Goal: Transaction & Acquisition: Purchase product/service

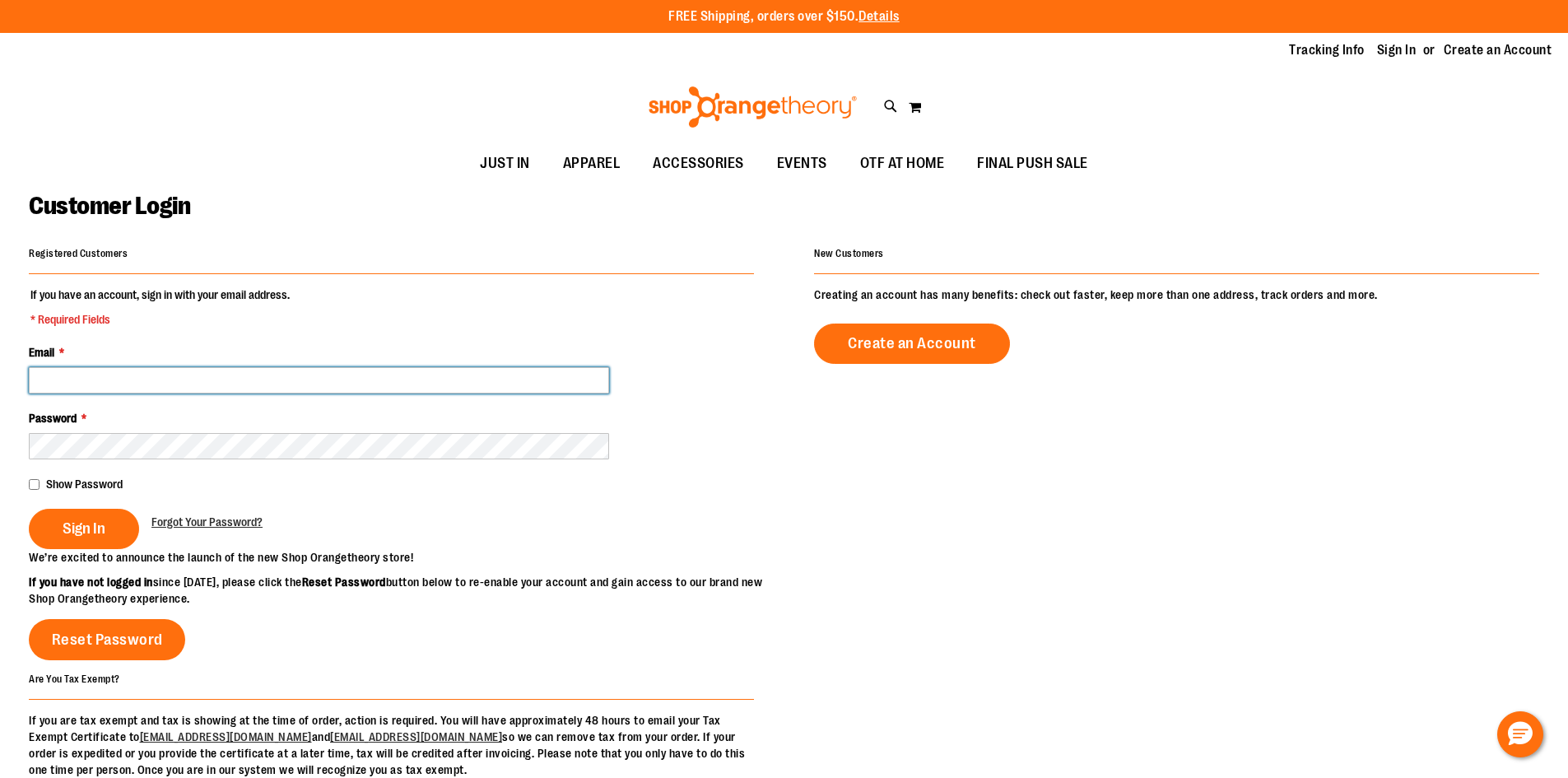
click at [341, 374] on input "Email *" at bounding box center [319, 381] width 580 height 27
click at [262, 385] on input "Email *" at bounding box center [319, 381] width 580 height 27
click at [374, 384] on input "Email *" at bounding box center [319, 381] width 580 height 27
paste input "**********"
type input "**********"
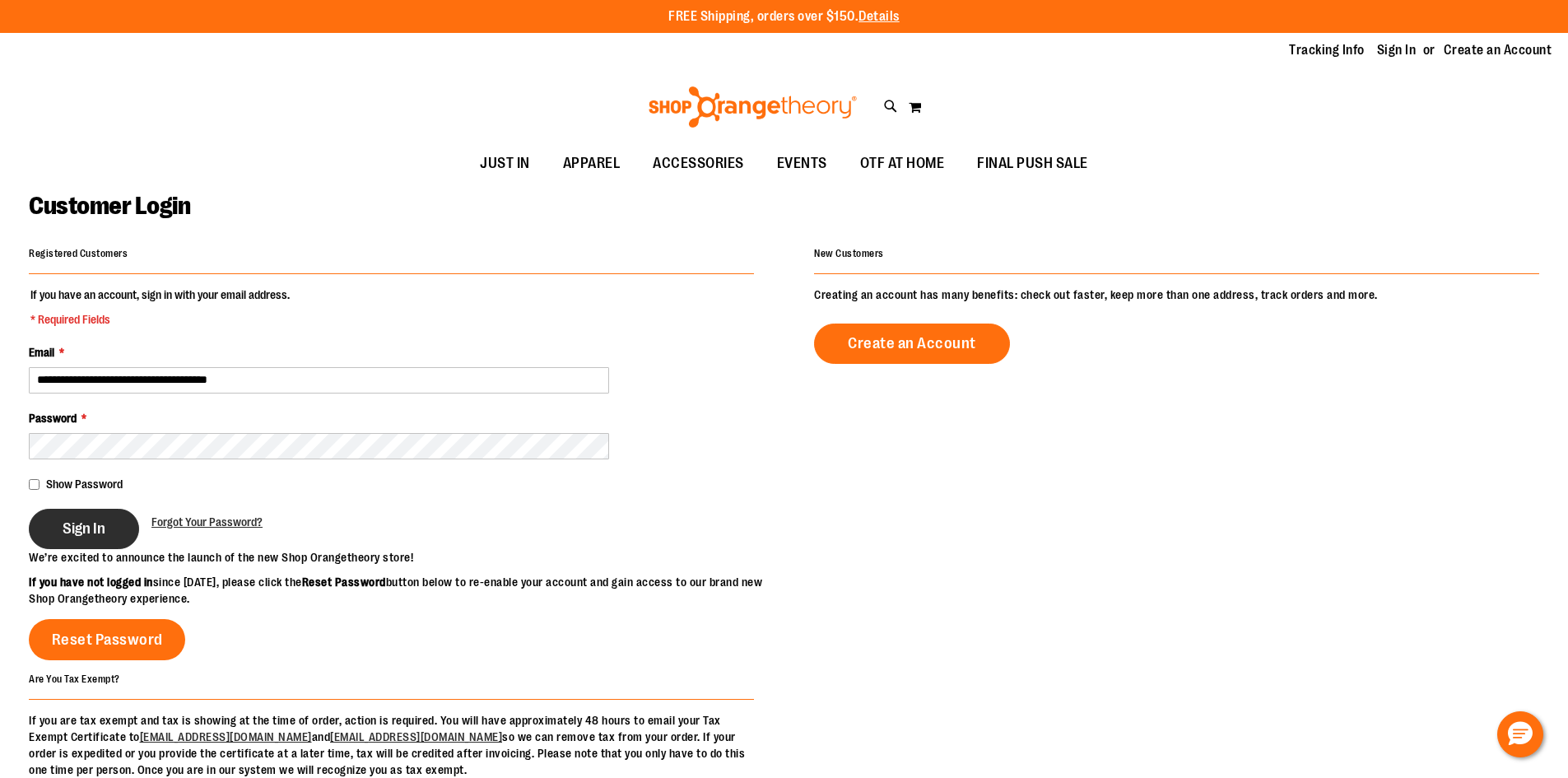
click at [92, 520] on span "Sign In" at bounding box center [84, 528] width 42 height 18
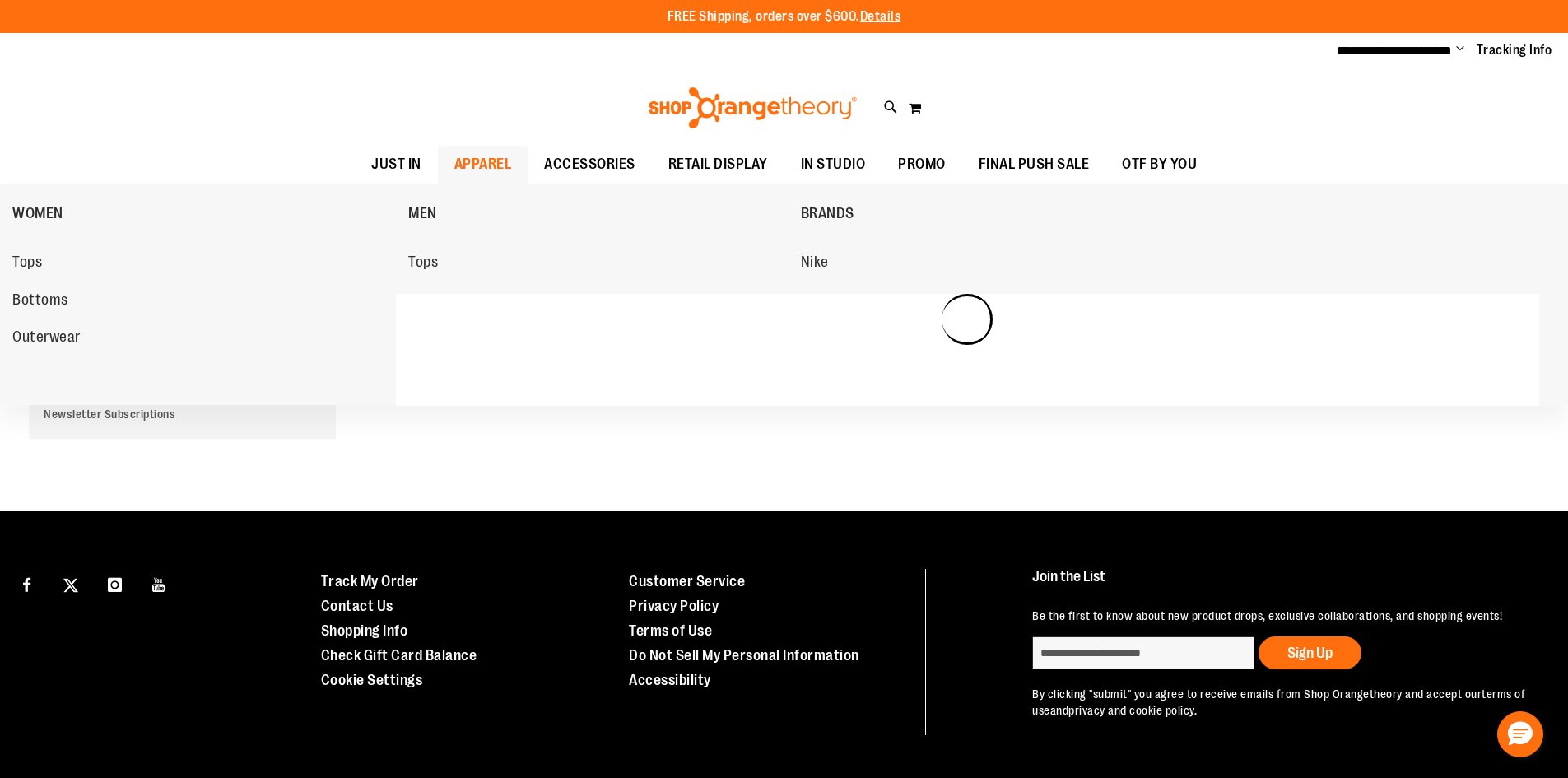
click at [478, 159] on span "APPAREL" at bounding box center [482, 165] width 58 height 37
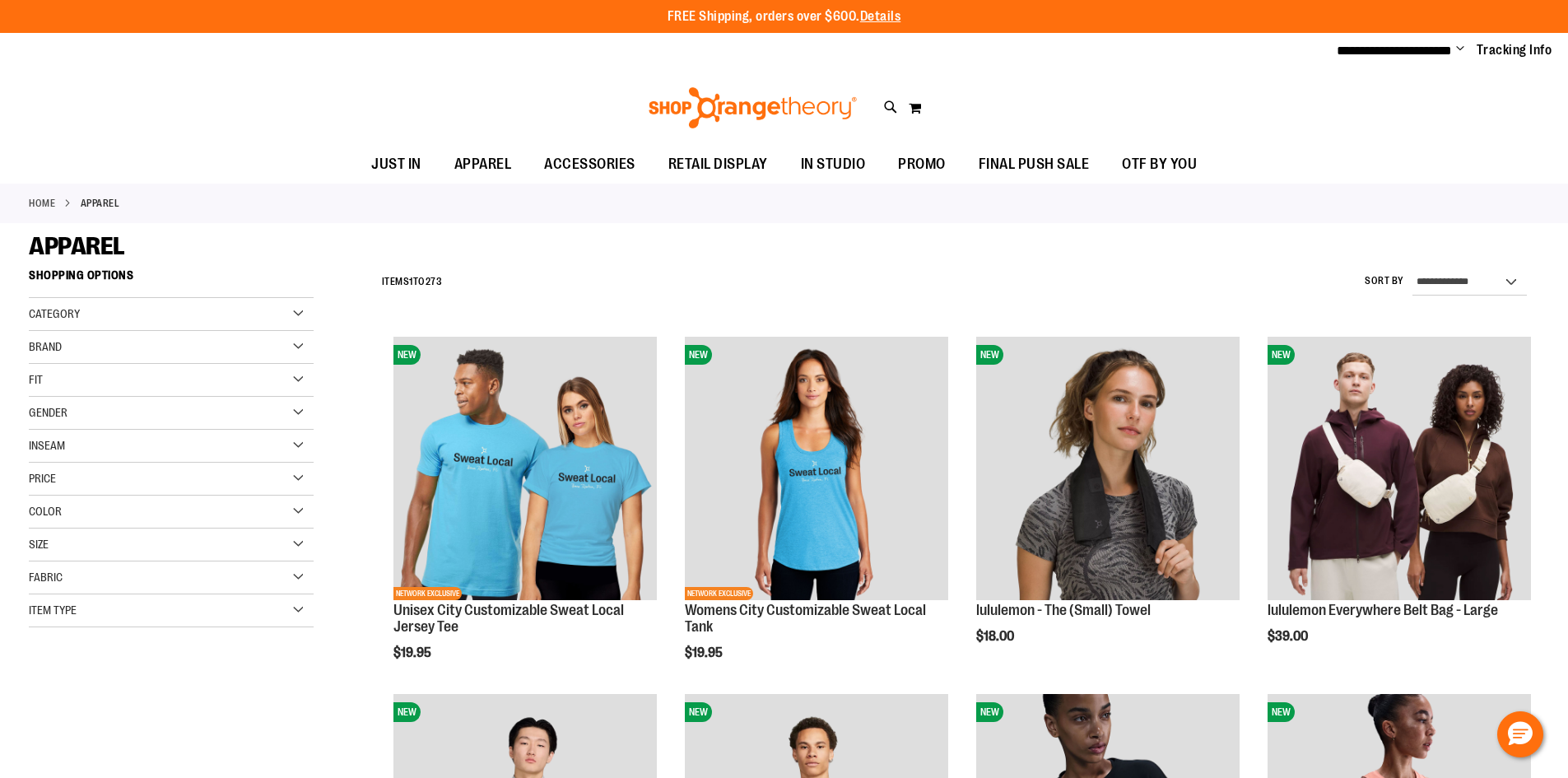
click at [283, 91] on div "Toggle Nav Search Popular Suggestions Advanced Search" at bounding box center [784, 108] width 1568 height 76
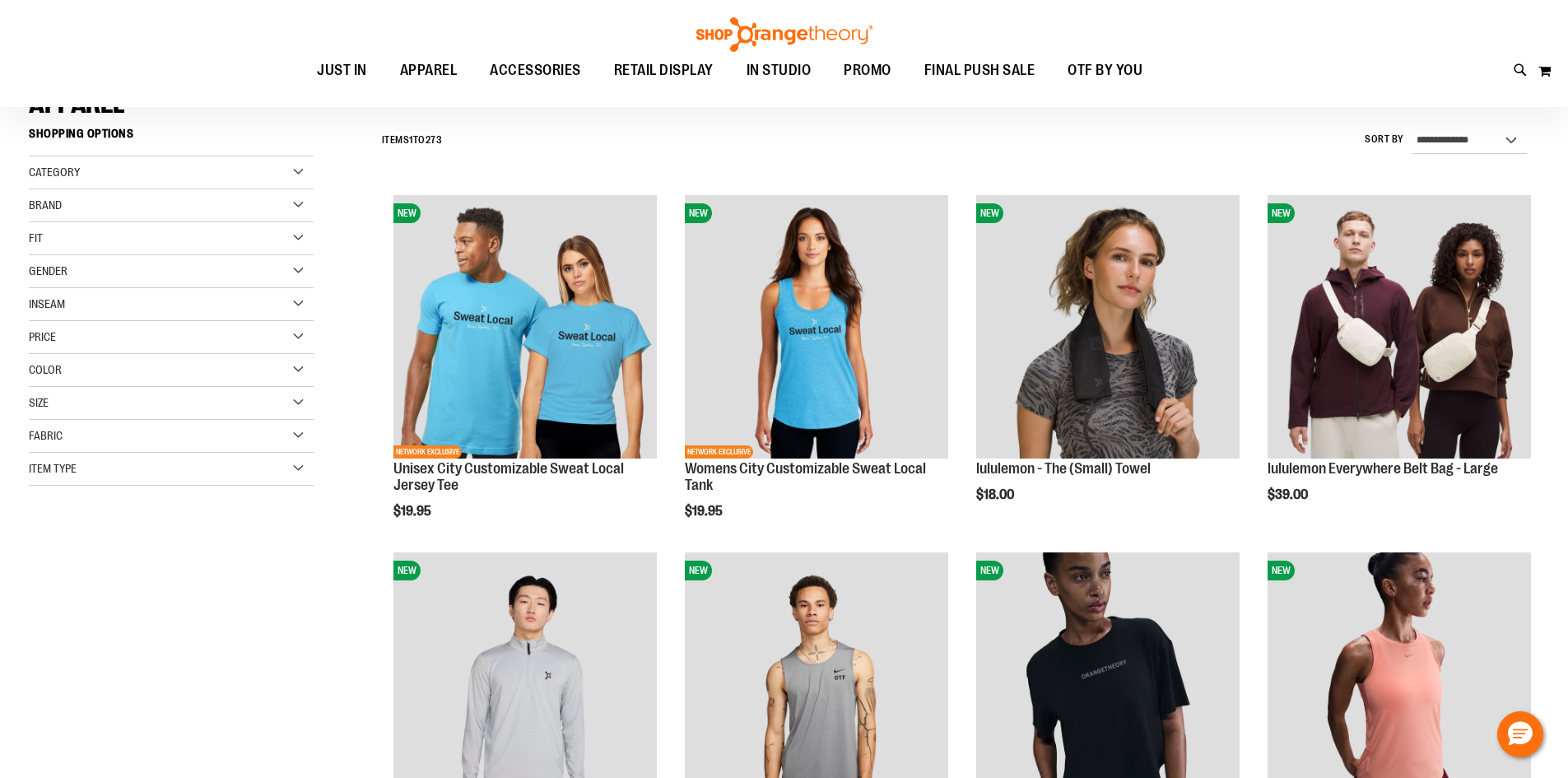
scroll to position [217, 0]
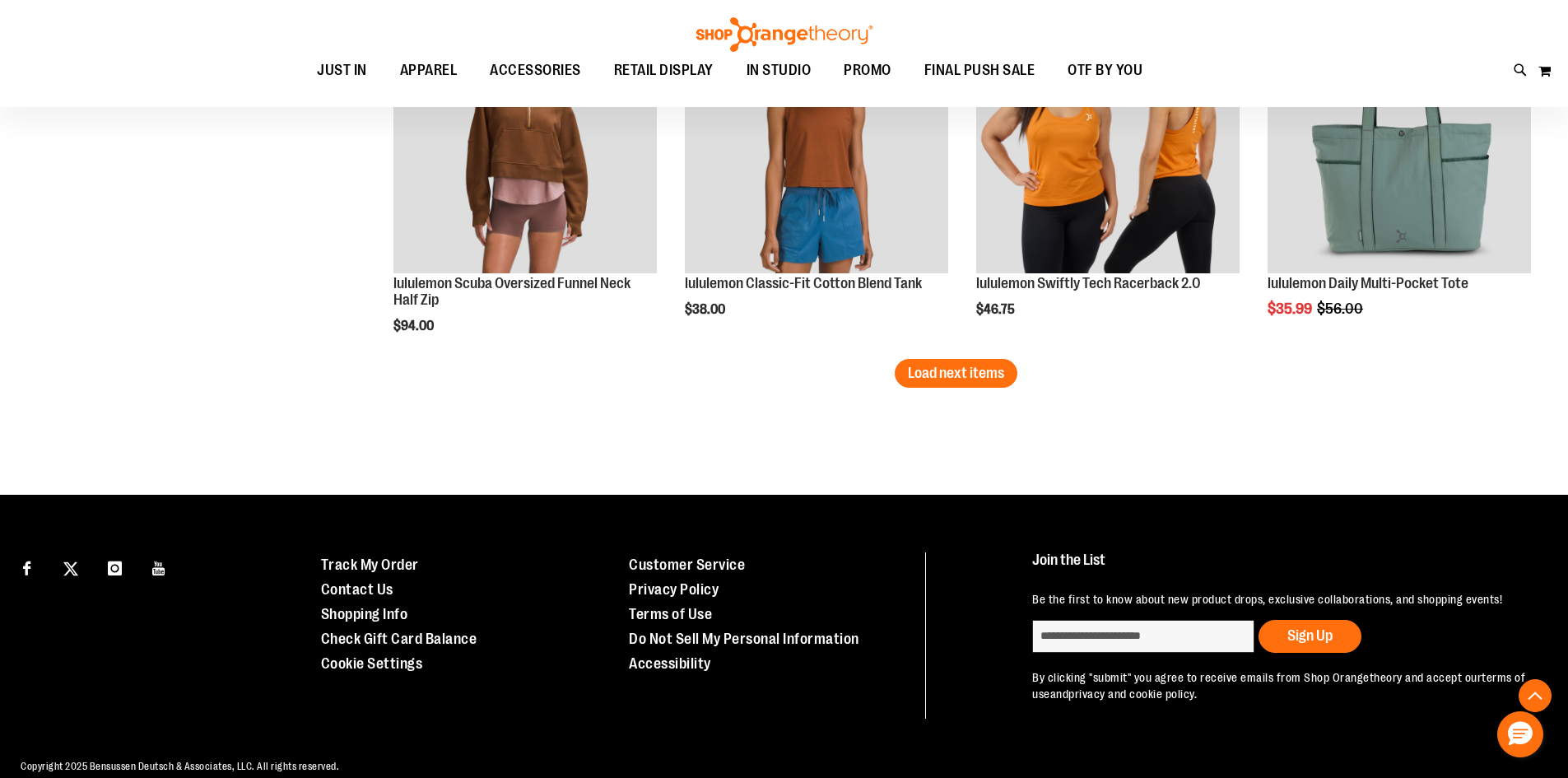
scroll to position [3133, 0]
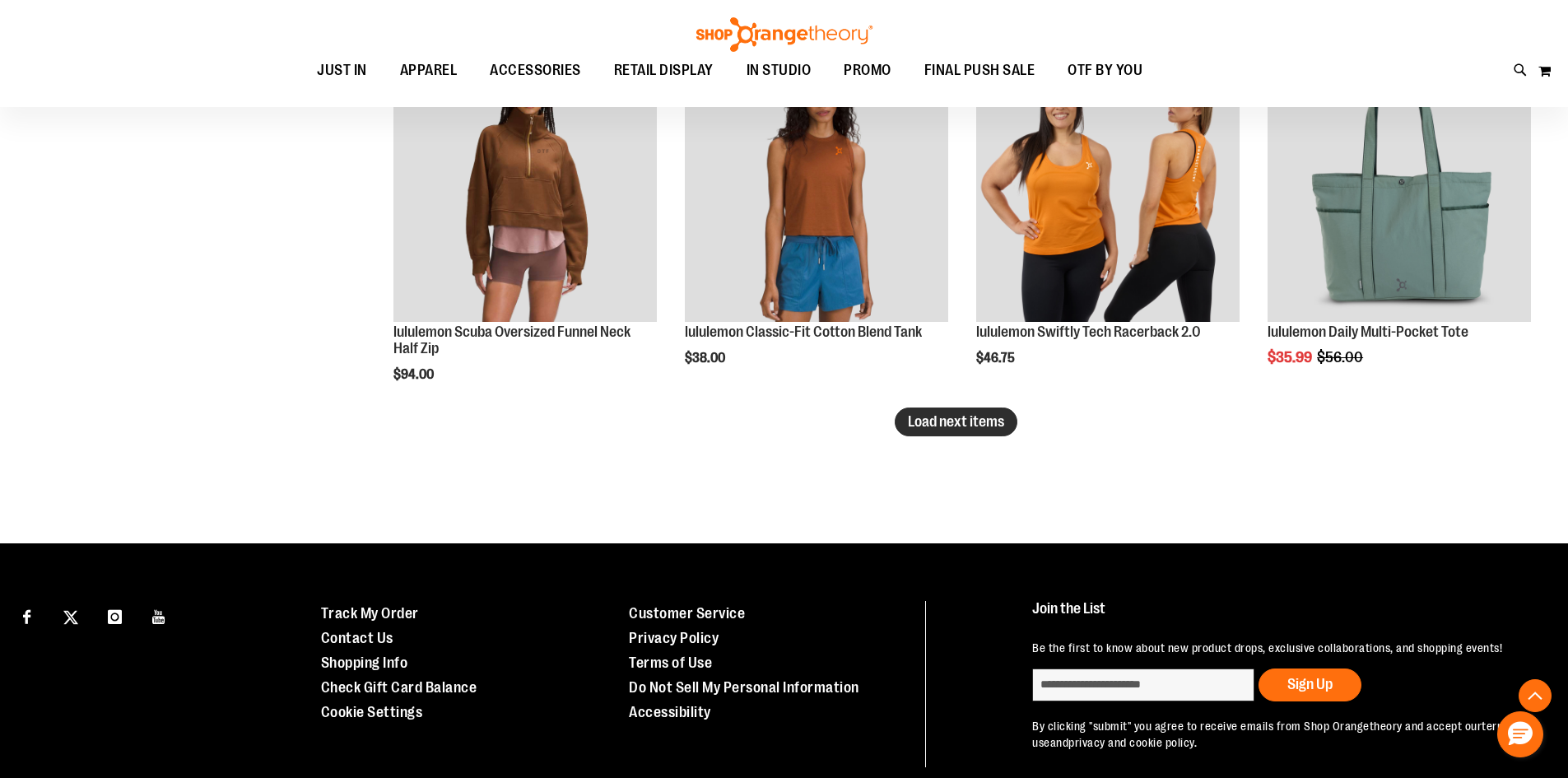
click at [918, 433] on button "Load next items" at bounding box center [956, 421] width 123 height 29
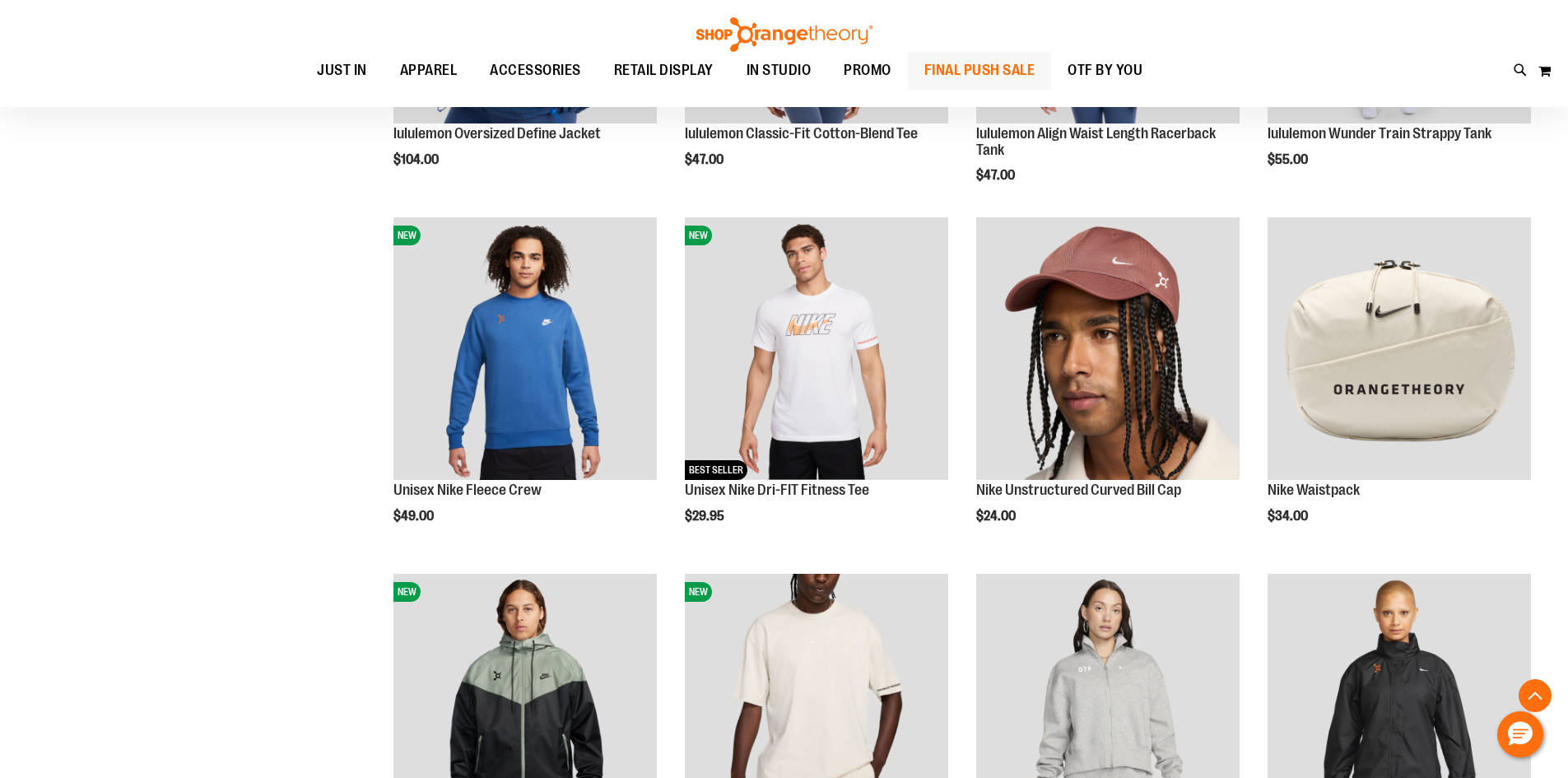
scroll to position [1733, 0]
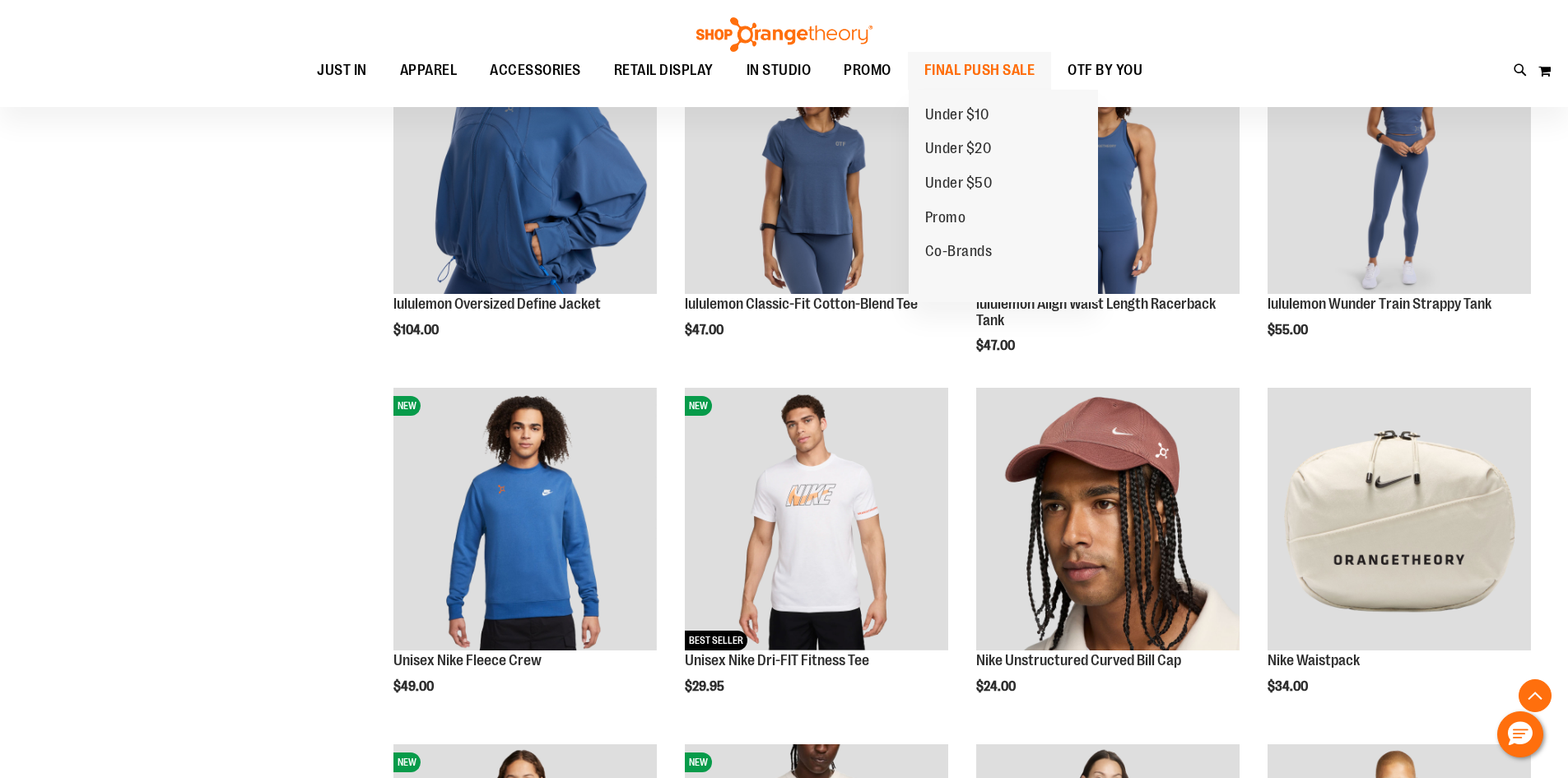
click at [955, 65] on span "FINAL PUSH SALE" at bounding box center [980, 71] width 111 height 37
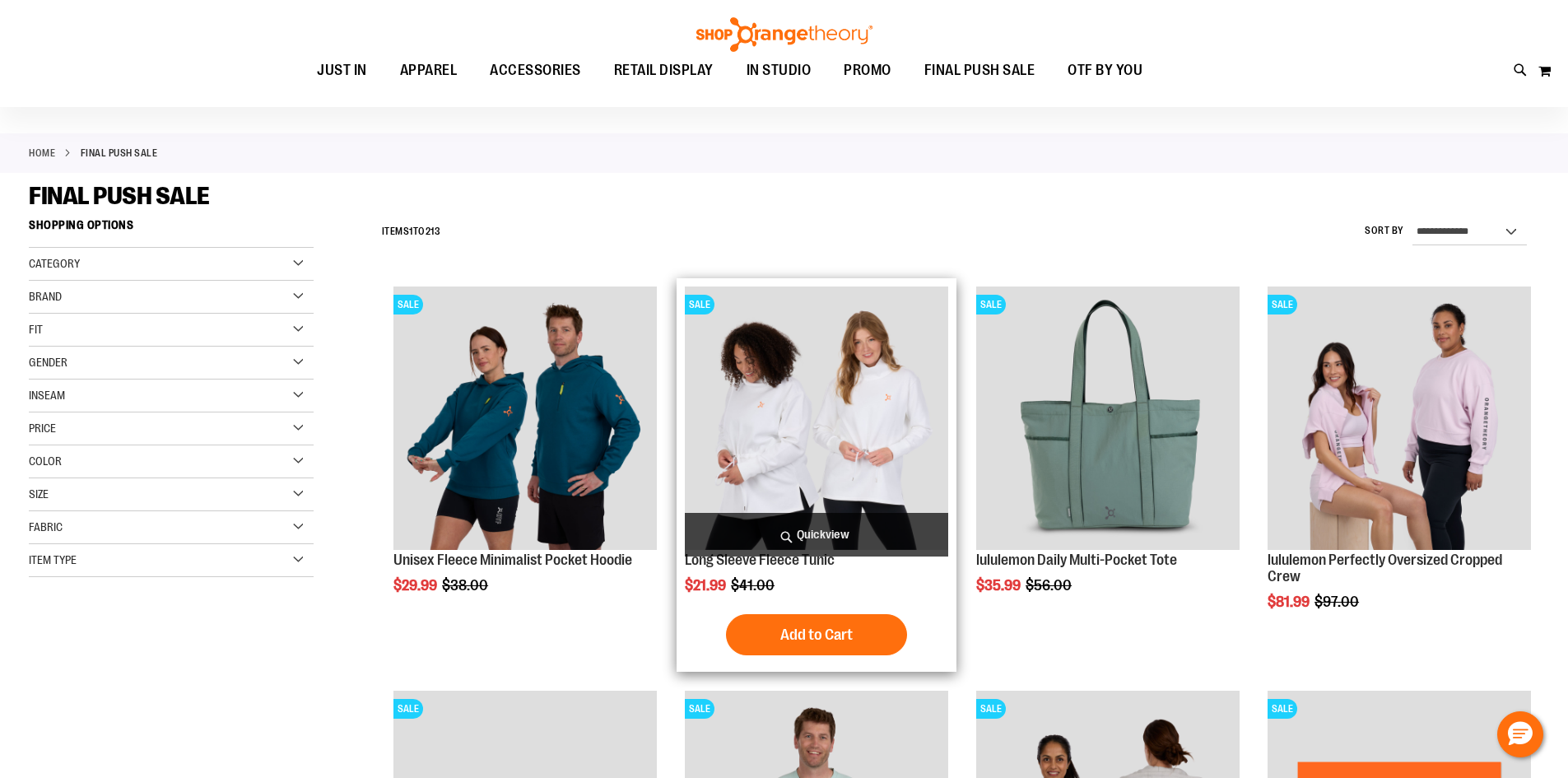
scroll to position [164, 0]
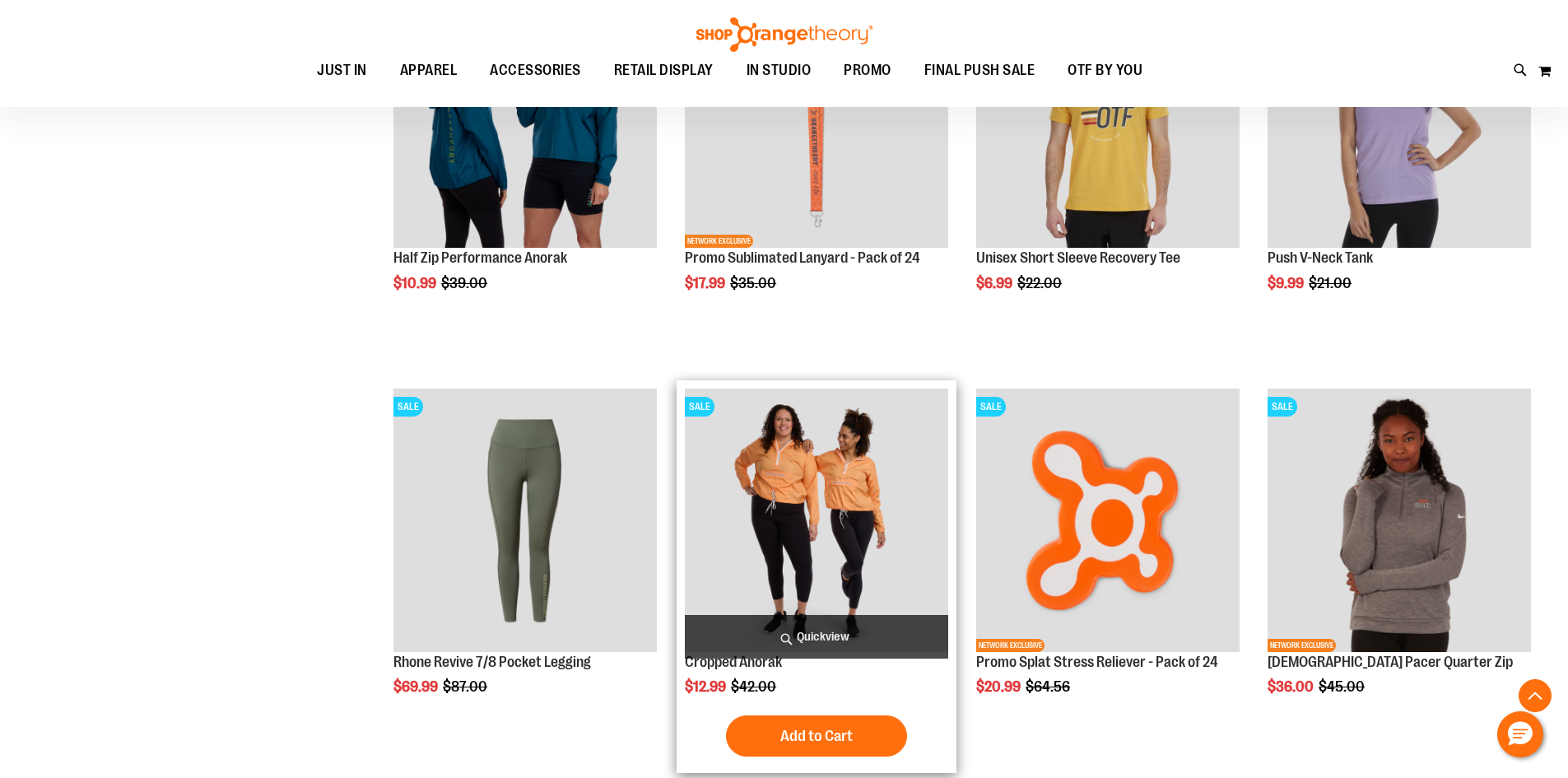
scroll to position [1646, 0]
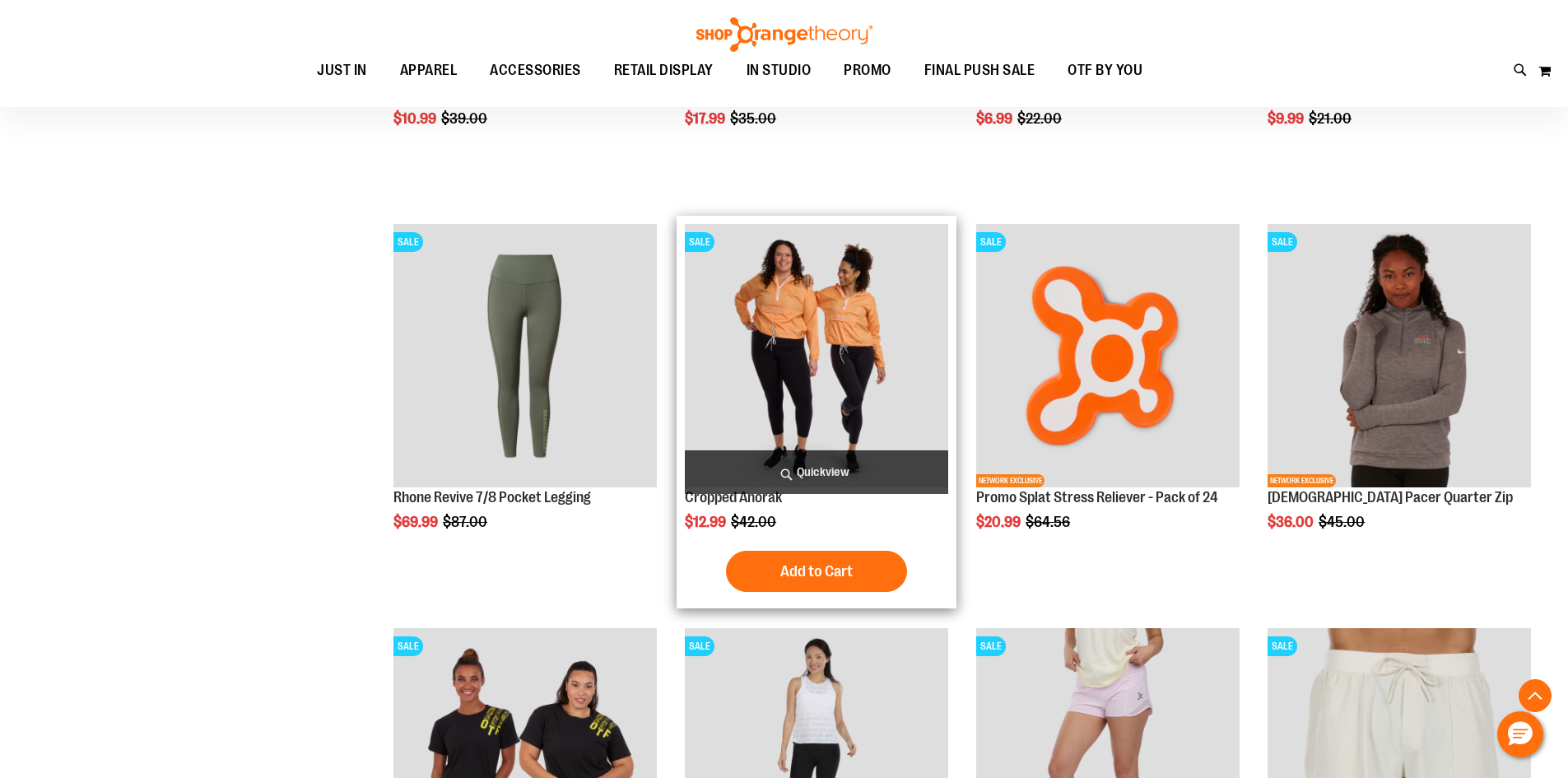
scroll to position [1893, 0]
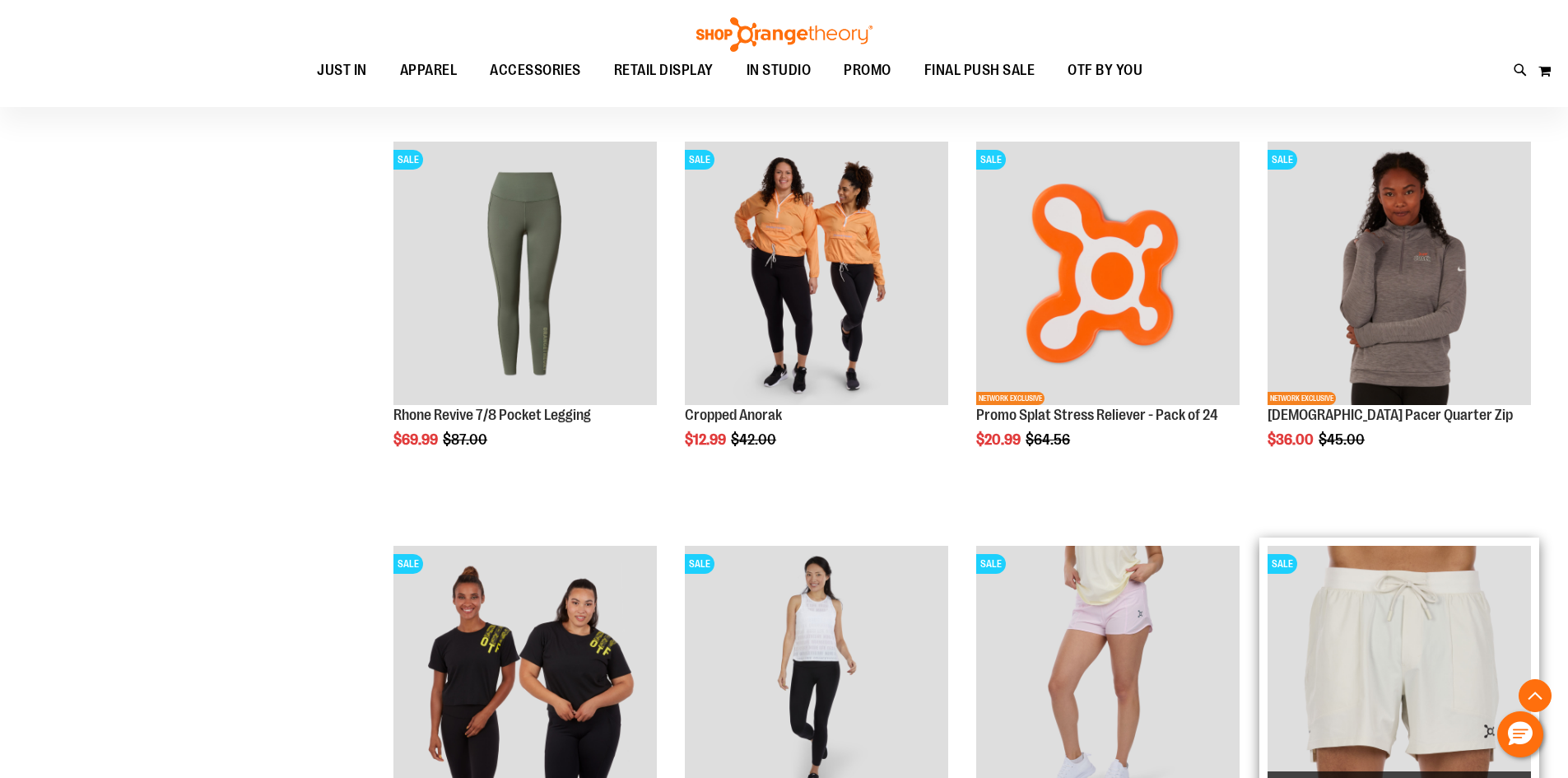
scroll to position [2058, 0]
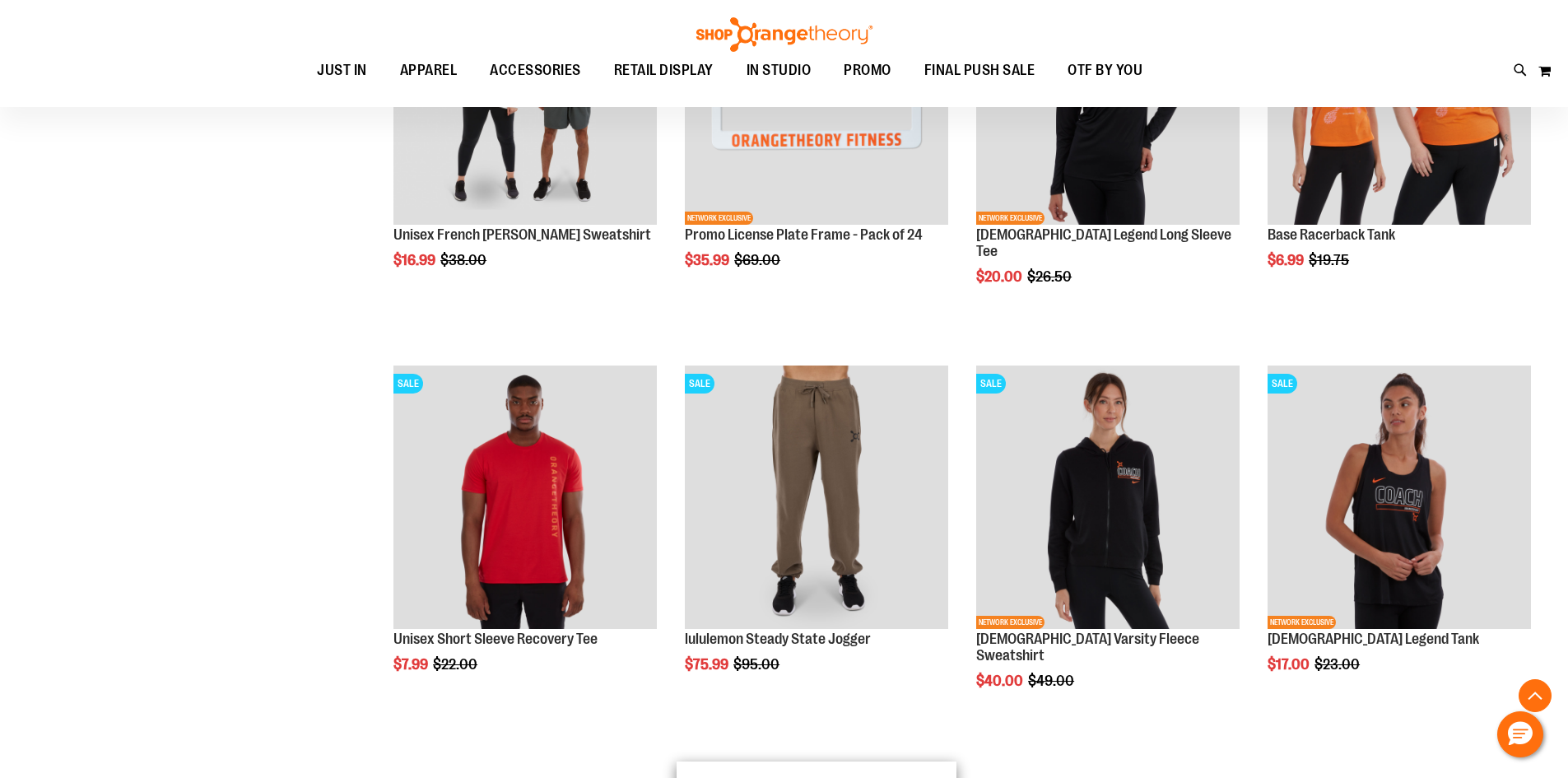
scroll to position [3293, 0]
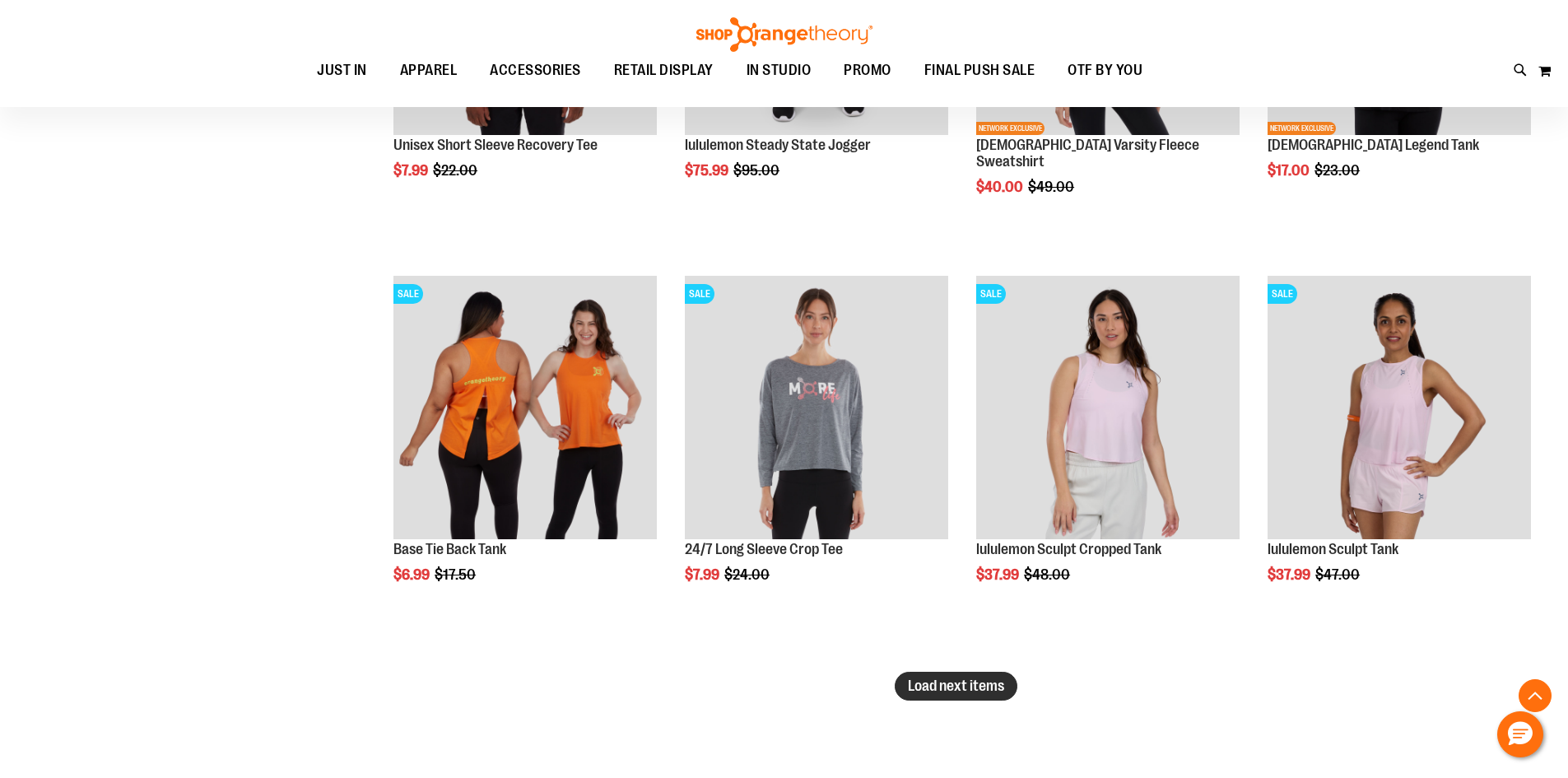
click at [972, 691] on span "Load next items" at bounding box center [956, 686] width 96 height 17
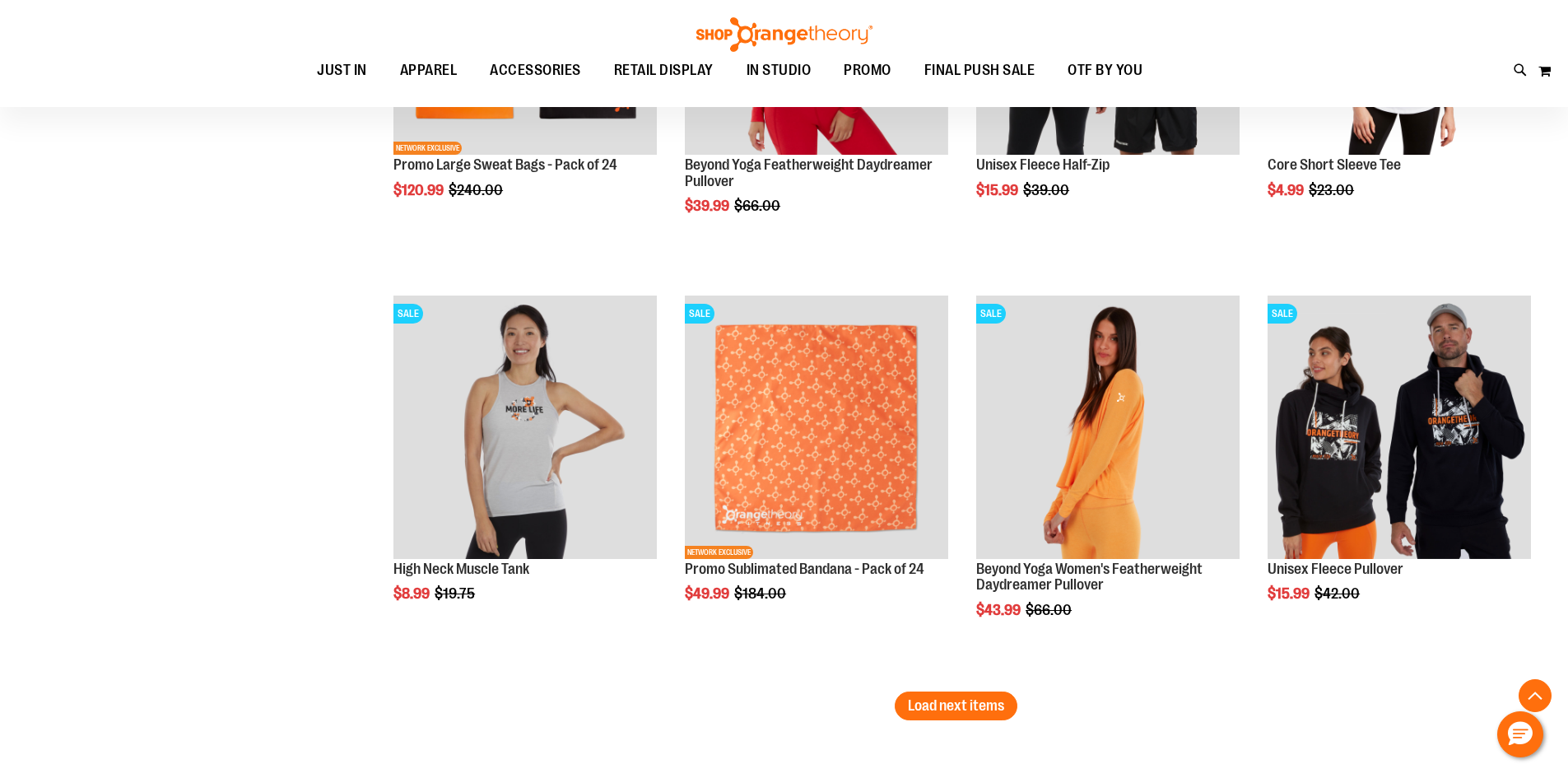
scroll to position [4774, 0]
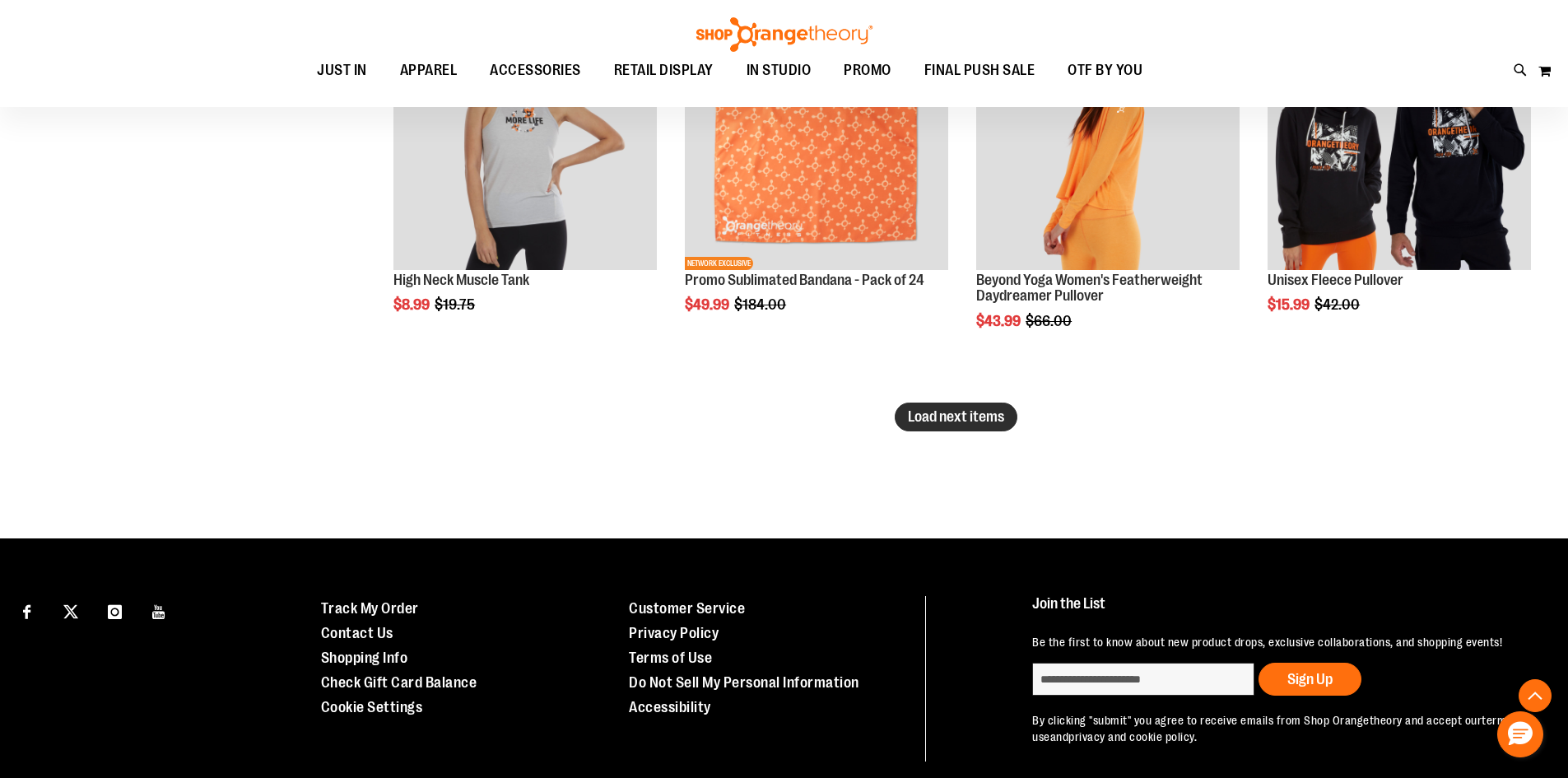
click at [923, 416] on span "Load next items" at bounding box center [956, 416] width 96 height 17
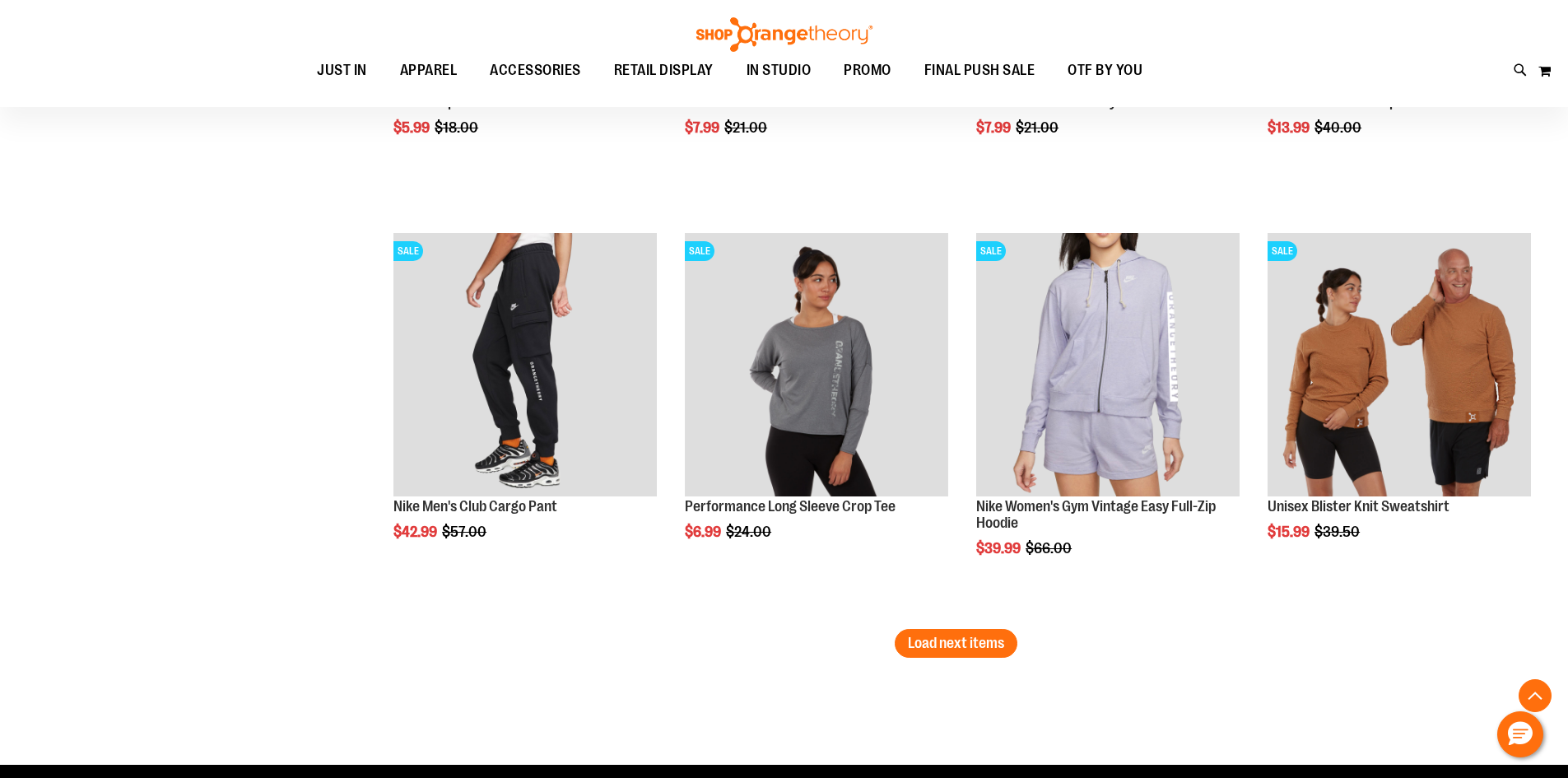
scroll to position [5845, 0]
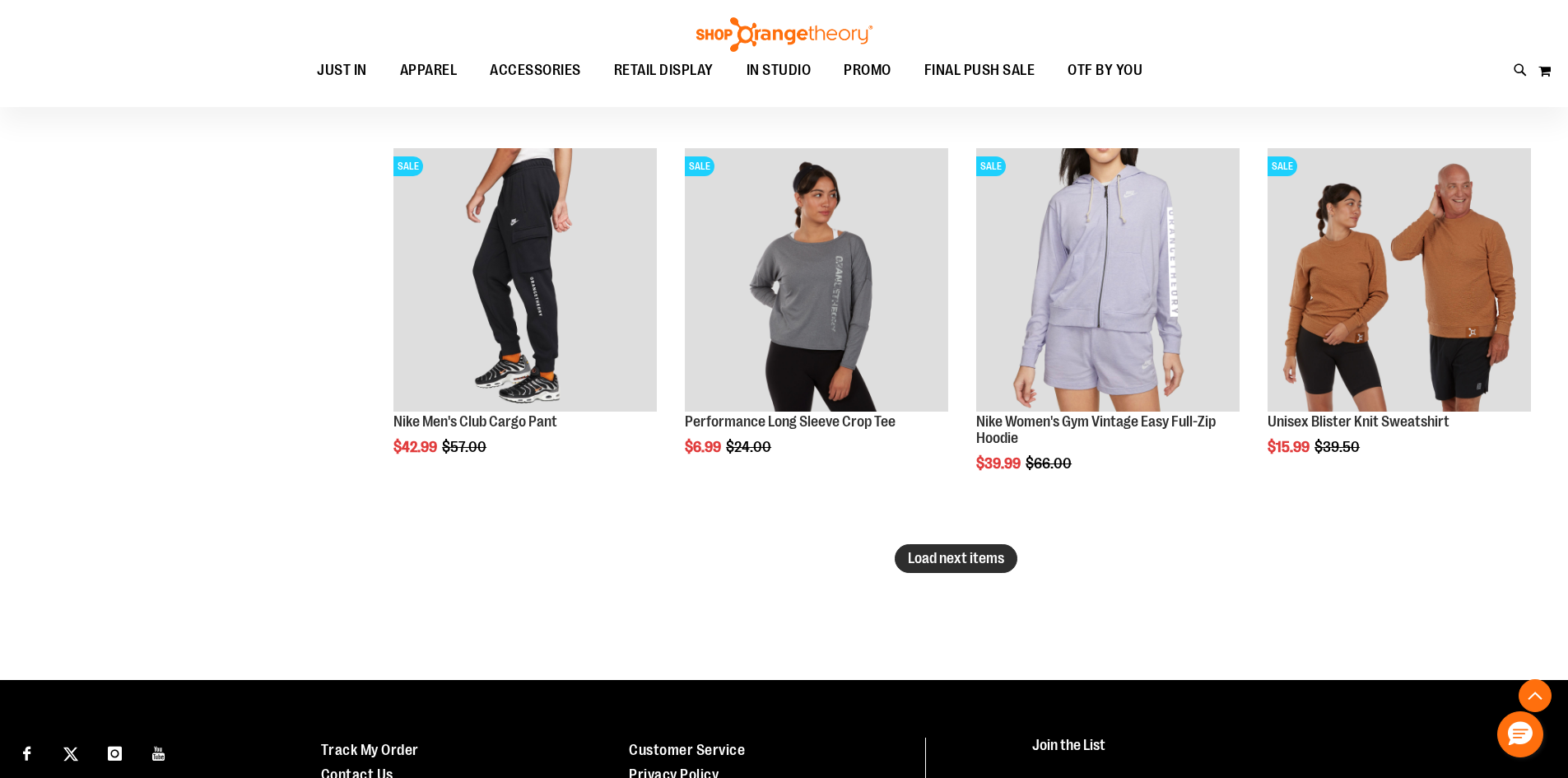
click at [960, 552] on span "Load next items" at bounding box center [956, 558] width 96 height 17
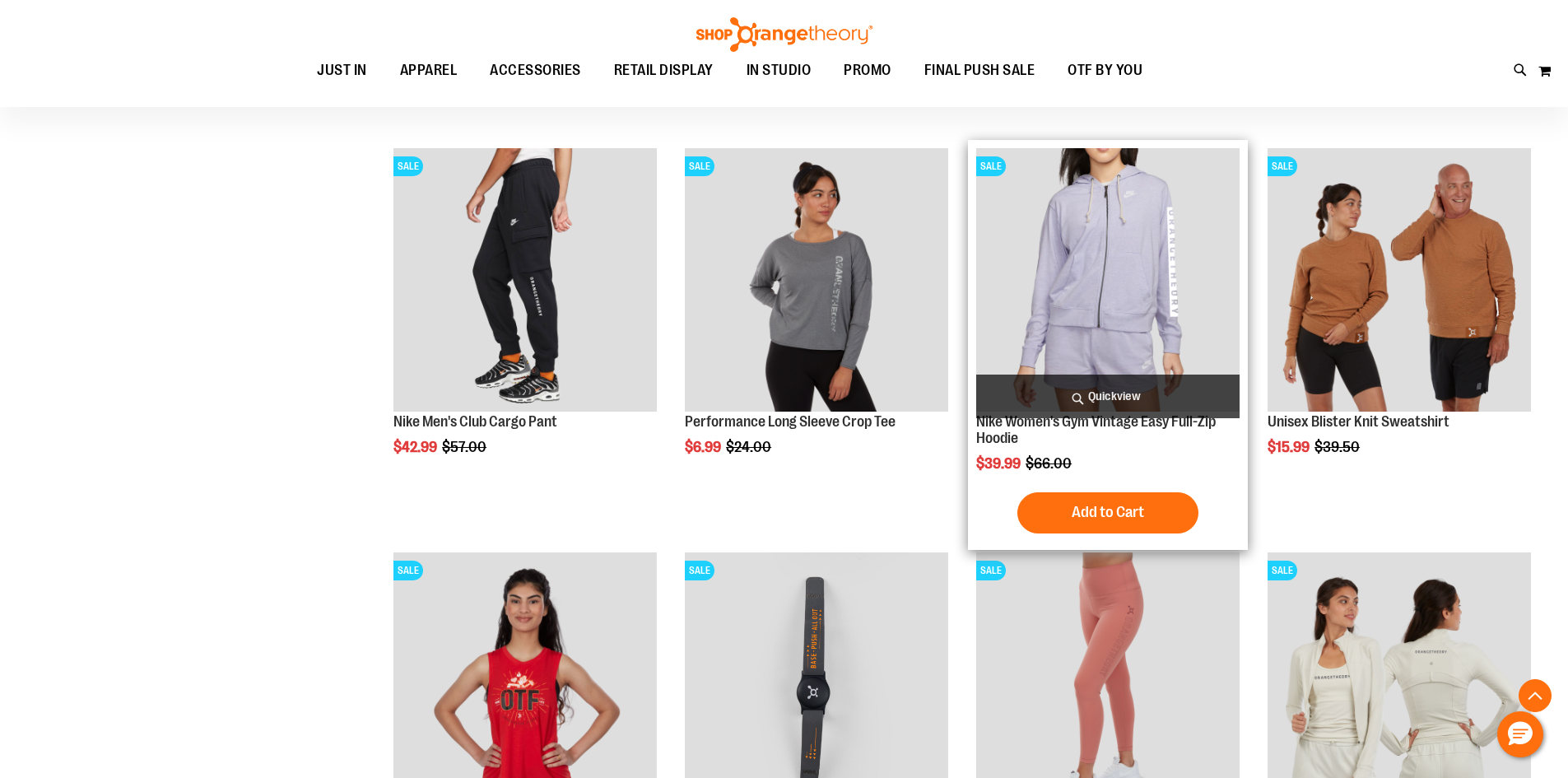
click at [1113, 293] on img "product" at bounding box center [1108, 280] width 264 height 264
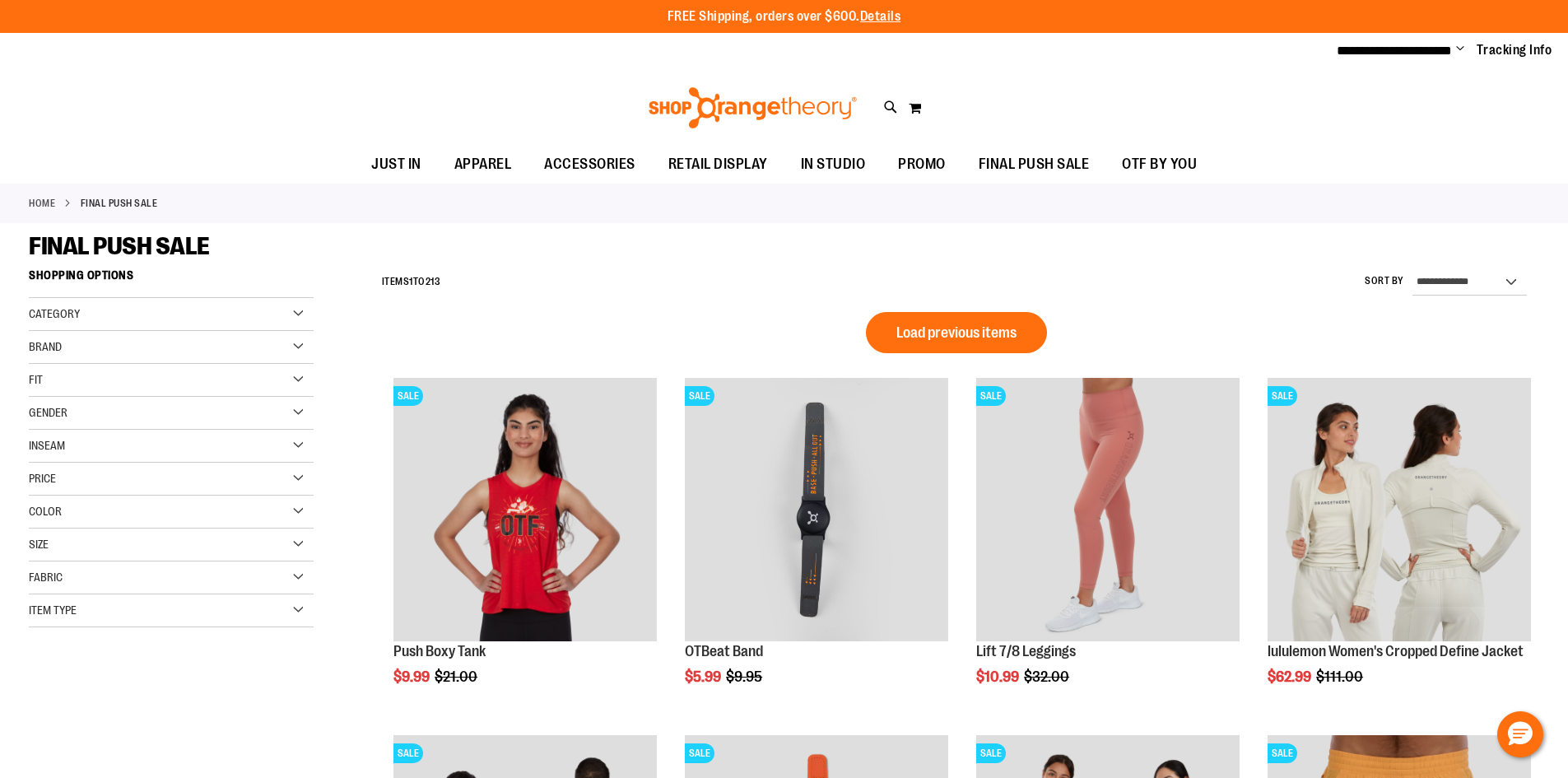
scroll to position [1092, 0]
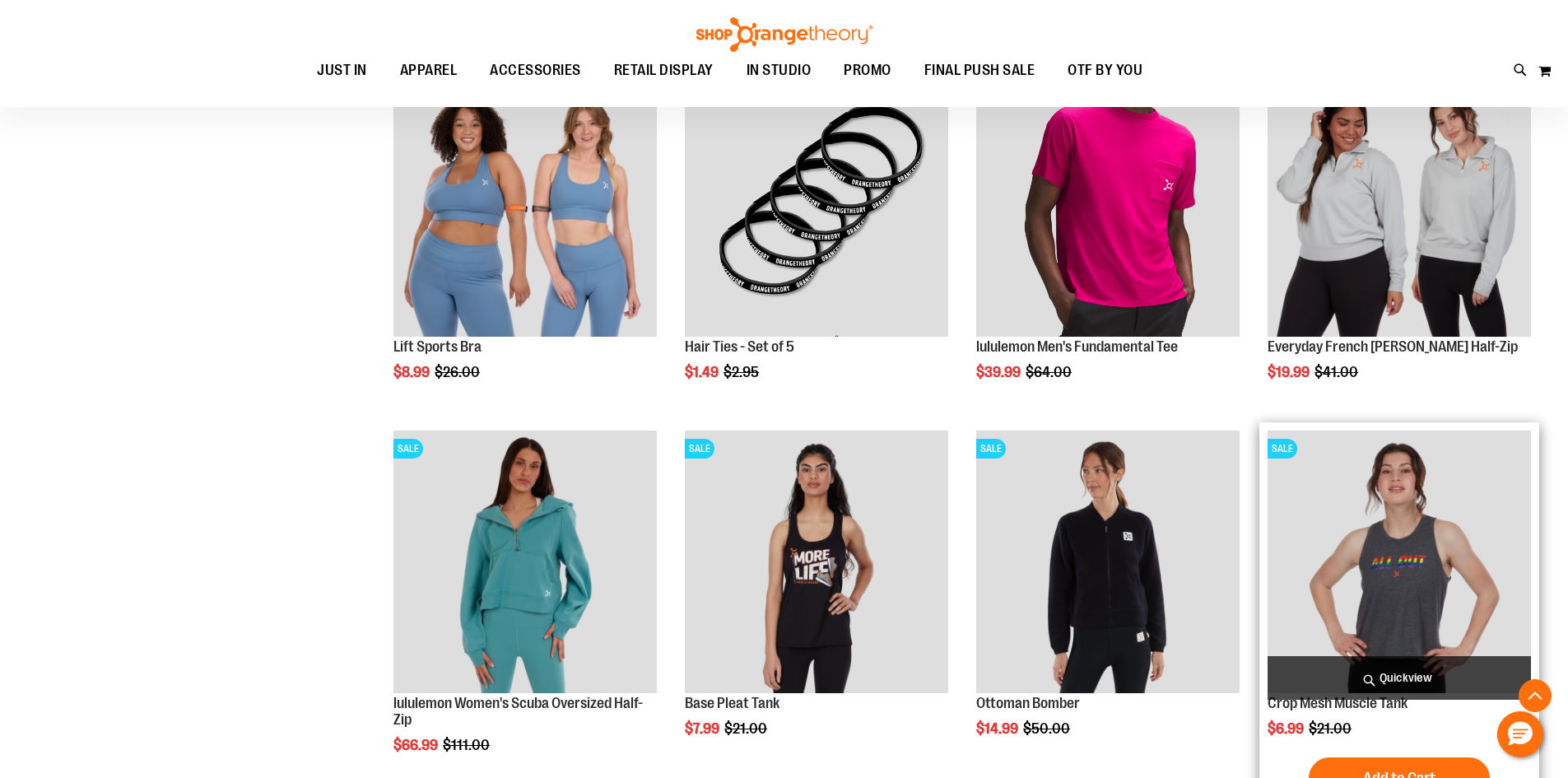
scroll to position [2986, 0]
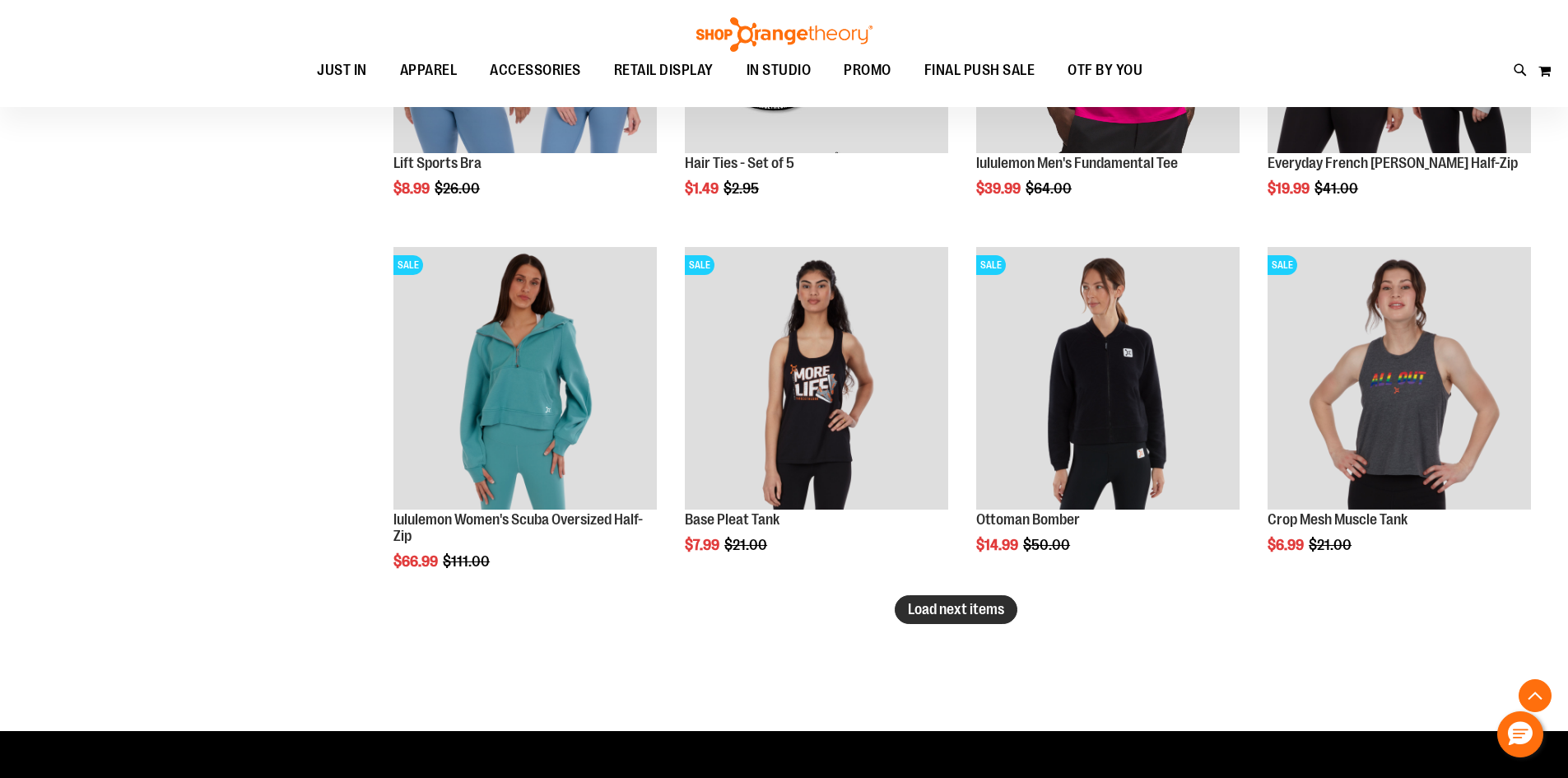
click at [965, 612] on span "Load next items" at bounding box center [956, 609] width 96 height 17
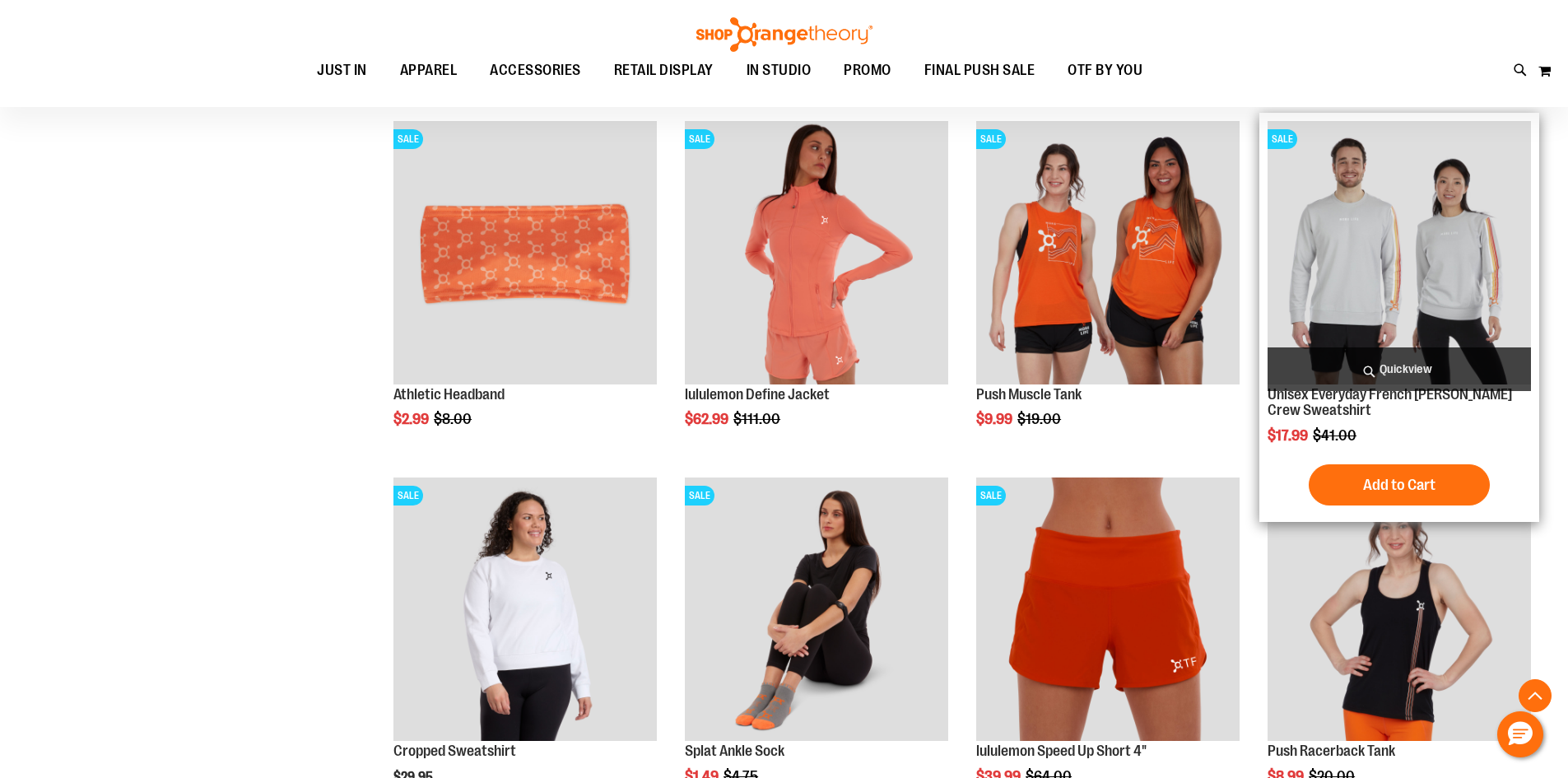
scroll to position [4056, 0]
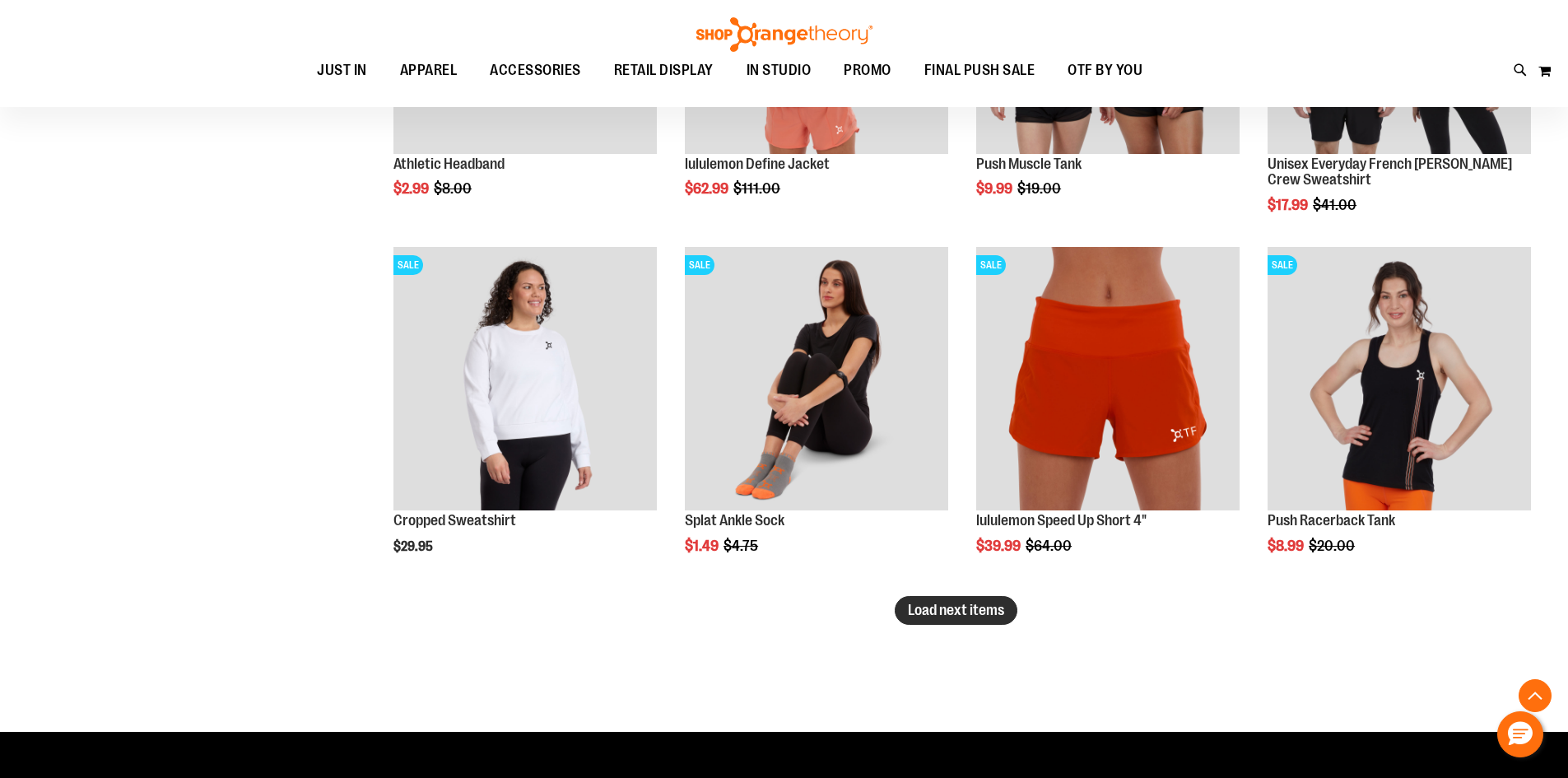
click at [988, 622] on button "Load next items" at bounding box center [956, 610] width 123 height 29
